Goal: Information Seeking & Learning: Learn about a topic

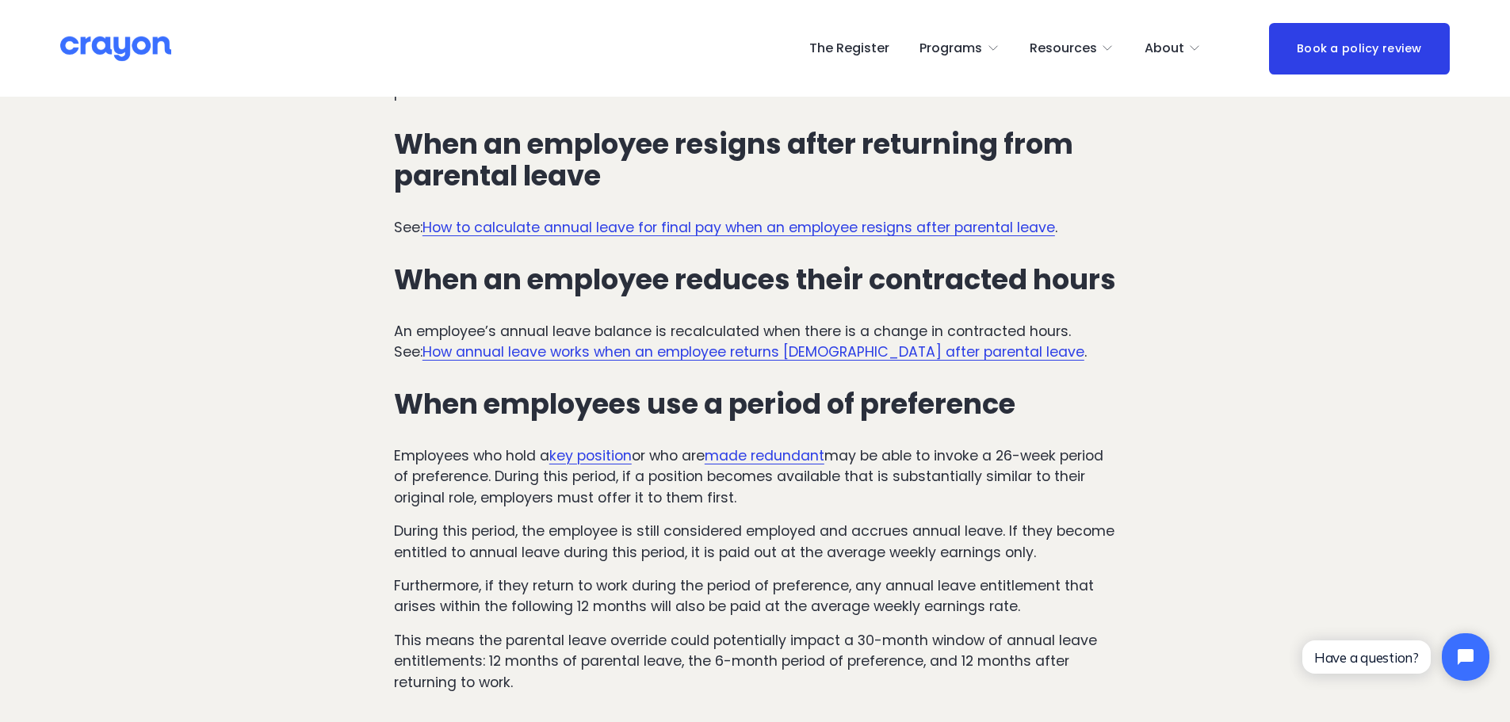
scroll to position [3804, 0]
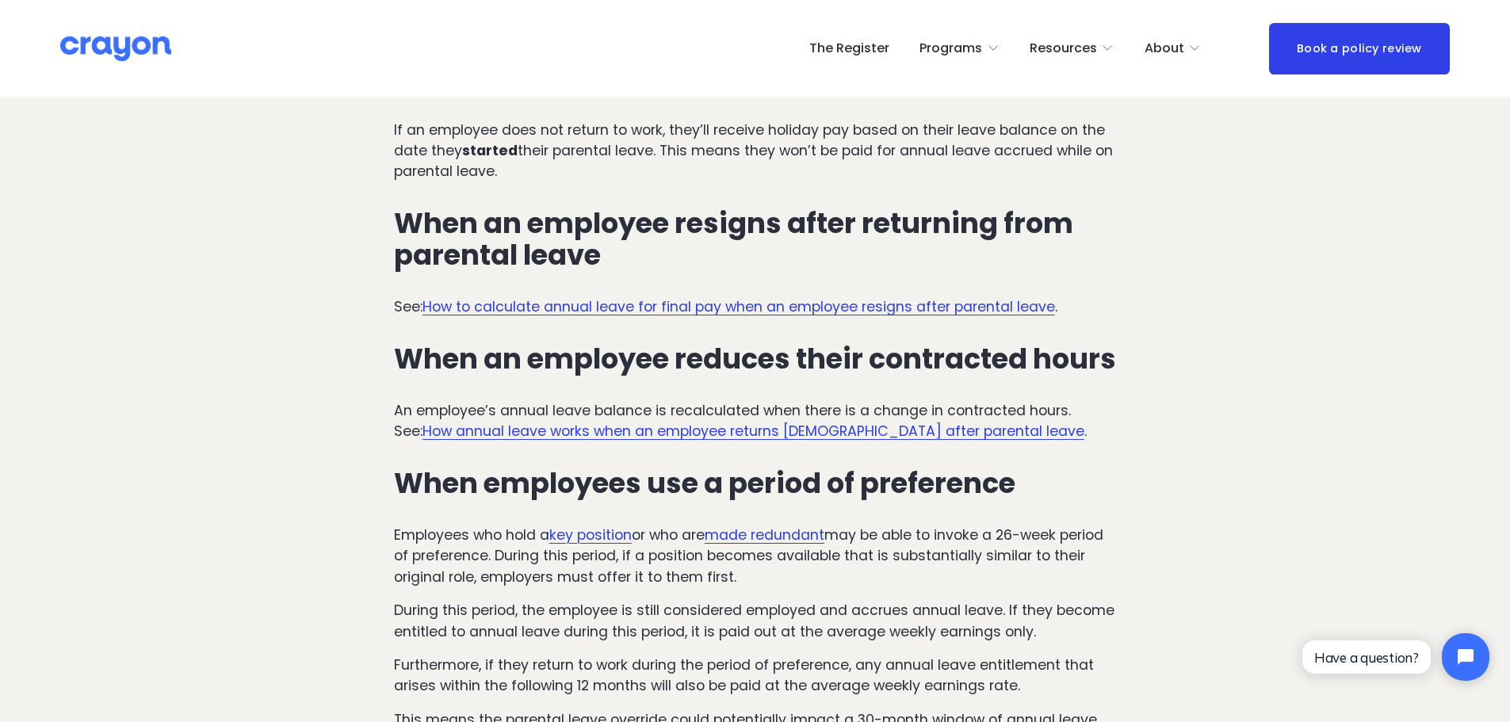
click at [931, 422] on link "How annual leave works when an employee returns [DEMOGRAPHIC_DATA] after parent…" at bounding box center [753, 431] width 662 height 19
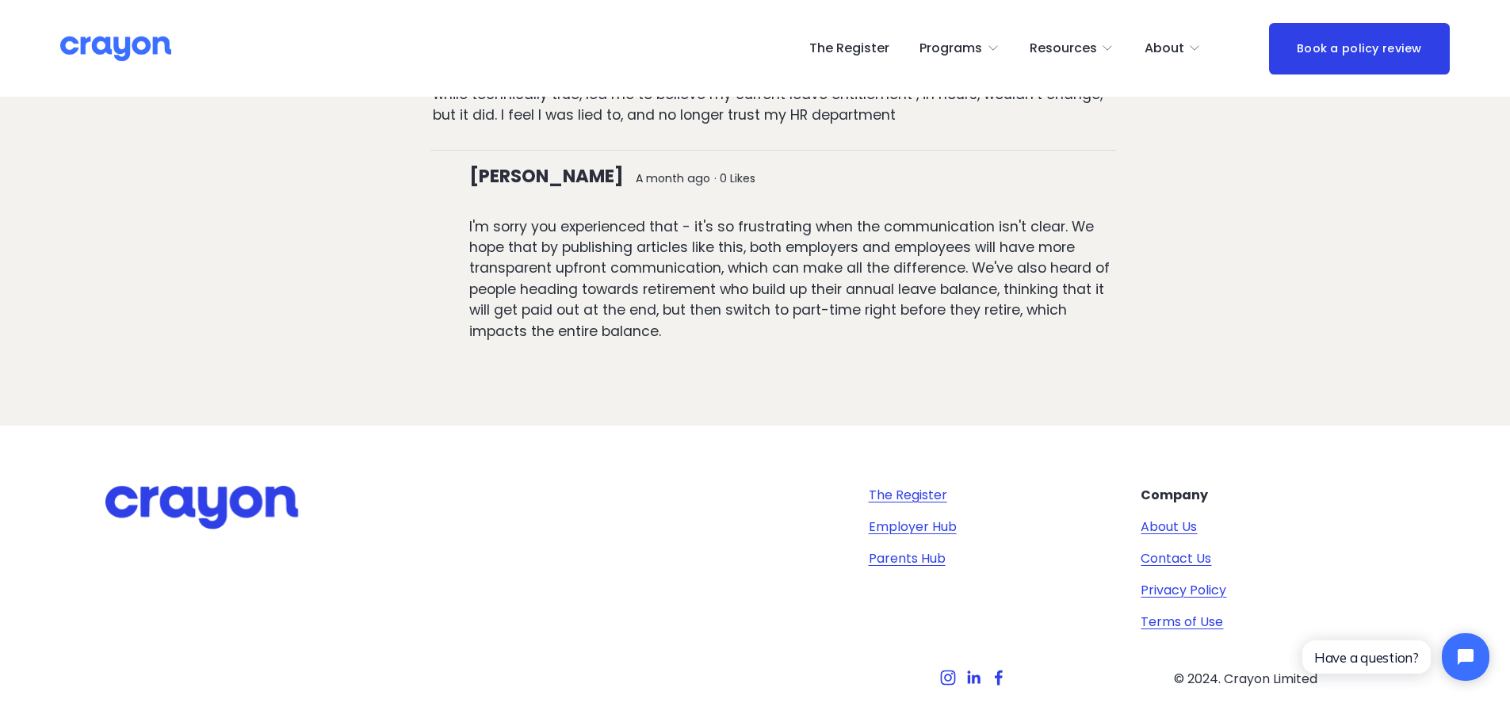
scroll to position [3325, 0]
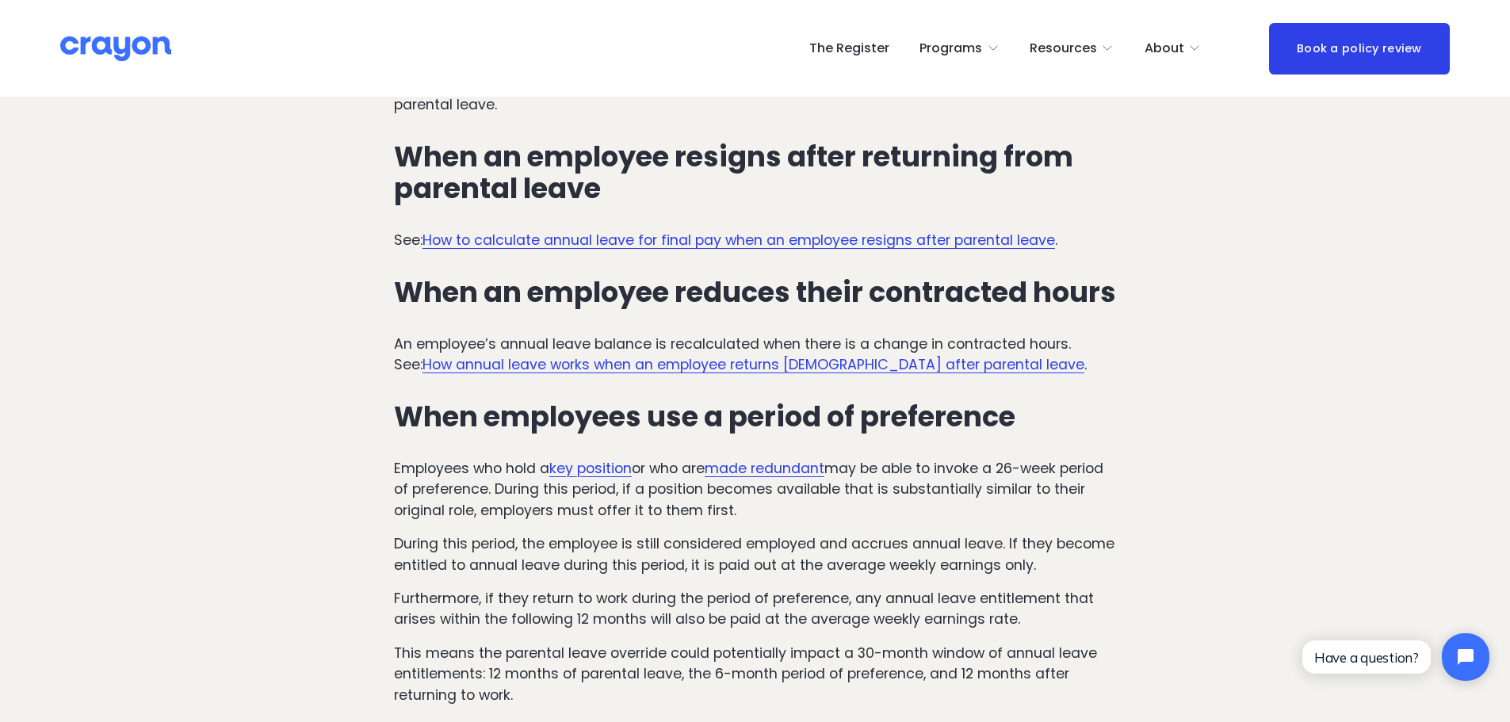
scroll to position [3883, 0]
